Goal: Find specific page/section: Find specific page/section

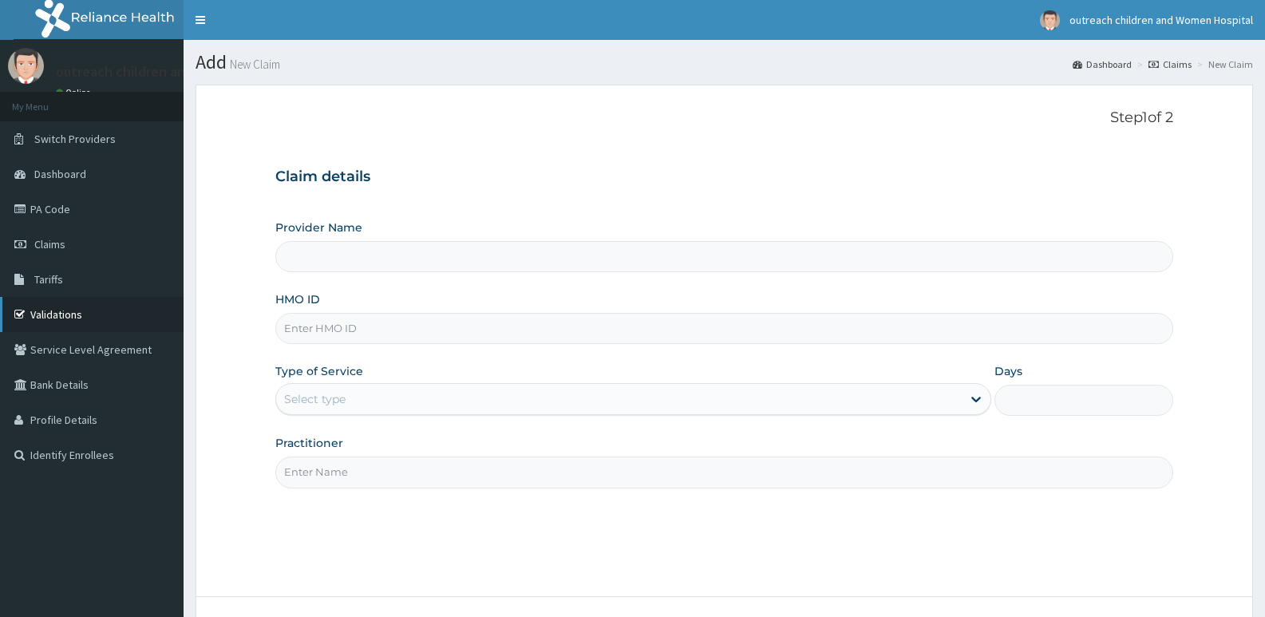
click at [106, 307] on link "Validations" at bounding box center [92, 314] width 184 height 35
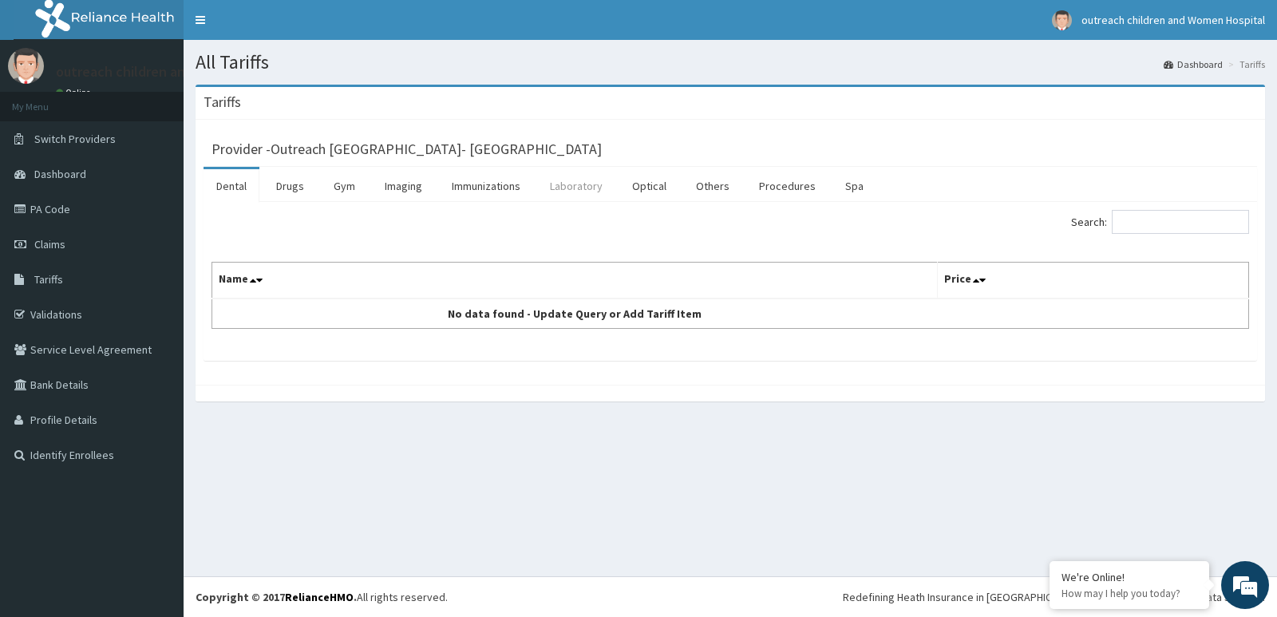
click at [552, 188] on link "Laboratory" at bounding box center [576, 186] width 78 height 34
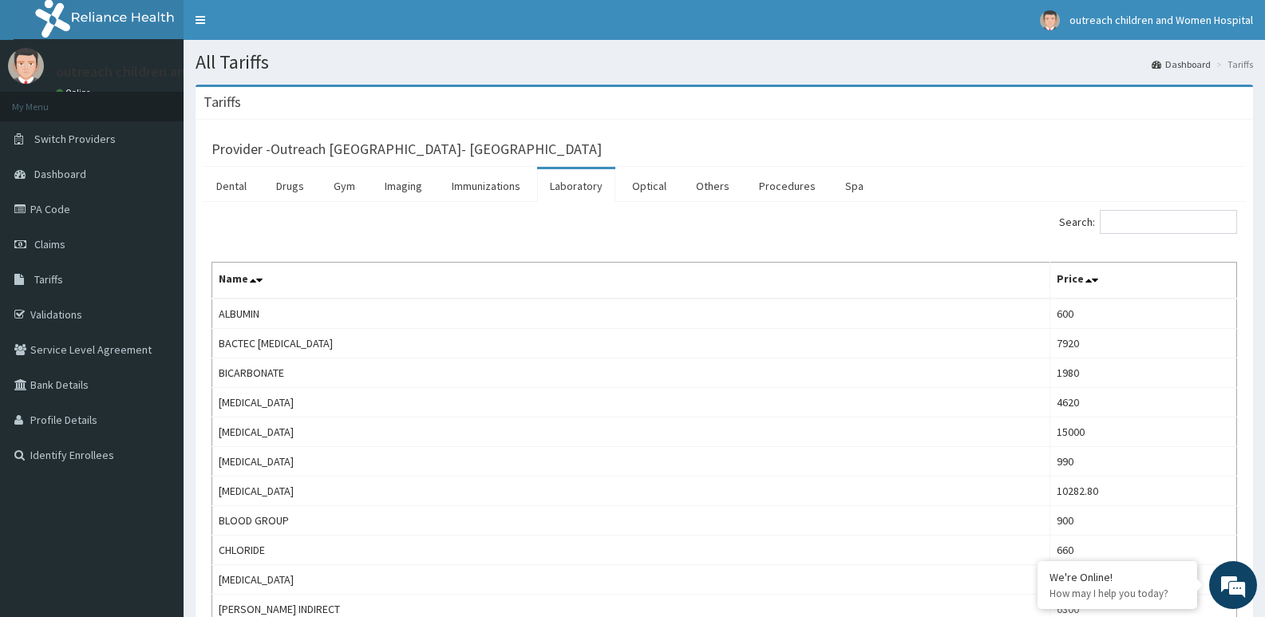
click at [1108, 220] on label "Search:" at bounding box center [1148, 222] width 178 height 24
click at [1108, 220] on input "Search:" at bounding box center [1168, 222] width 137 height 24
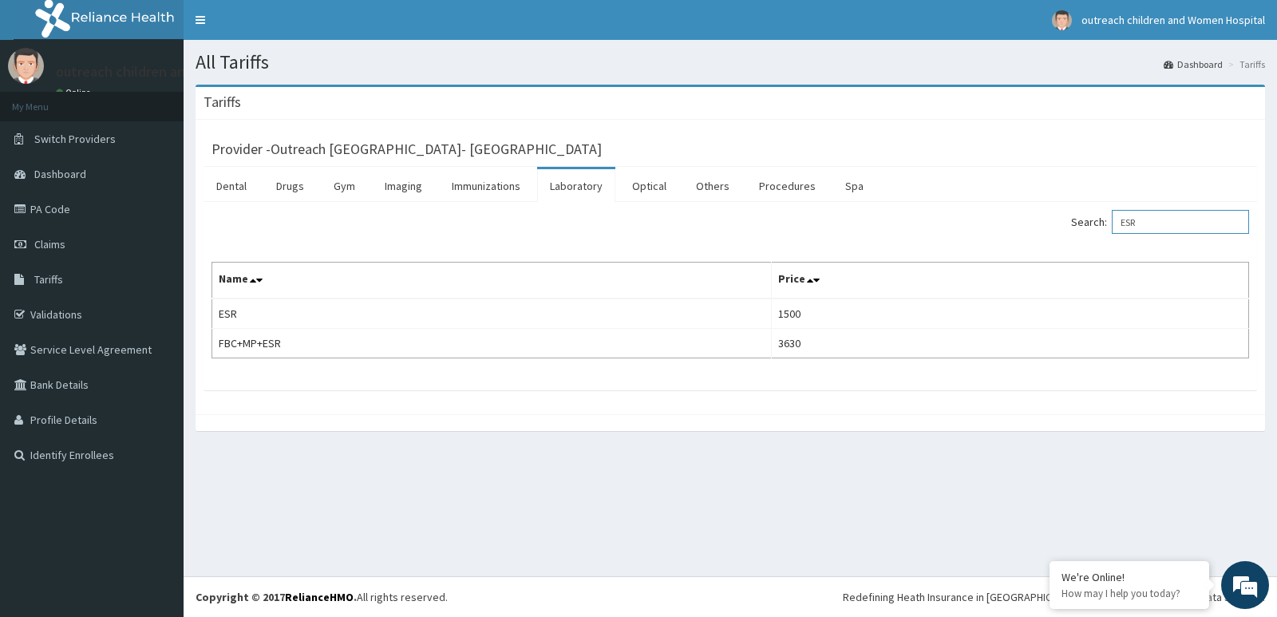
type input "ESR"
